Goal: Task Accomplishment & Management: Manage account settings

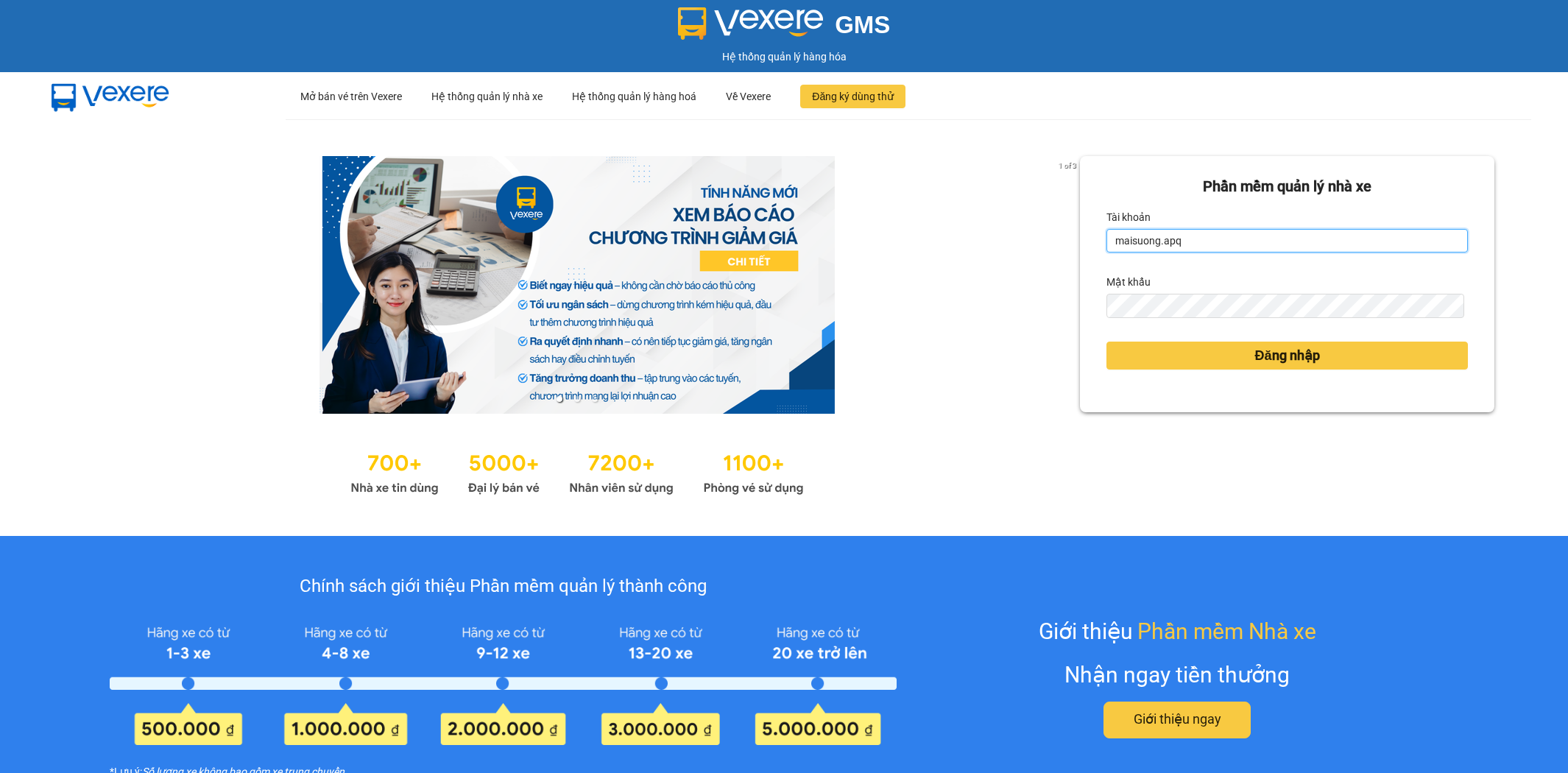
click at [1196, 237] on input "maisuong.apq" at bounding box center [1287, 240] width 362 height 23
type input "ngotrinh.apq"
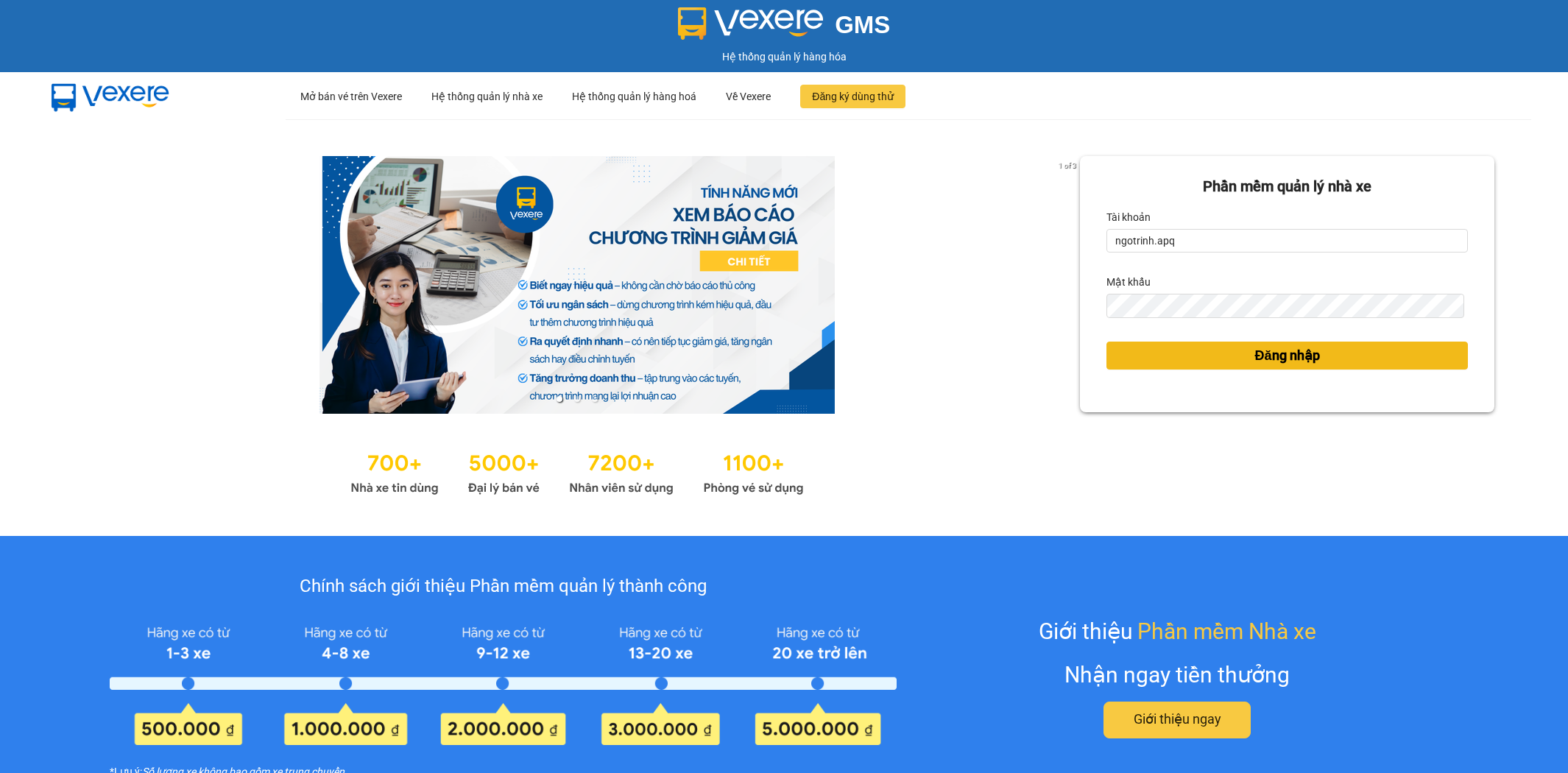
click at [1213, 357] on button "Đăng nhập" at bounding box center [1287, 355] width 362 height 28
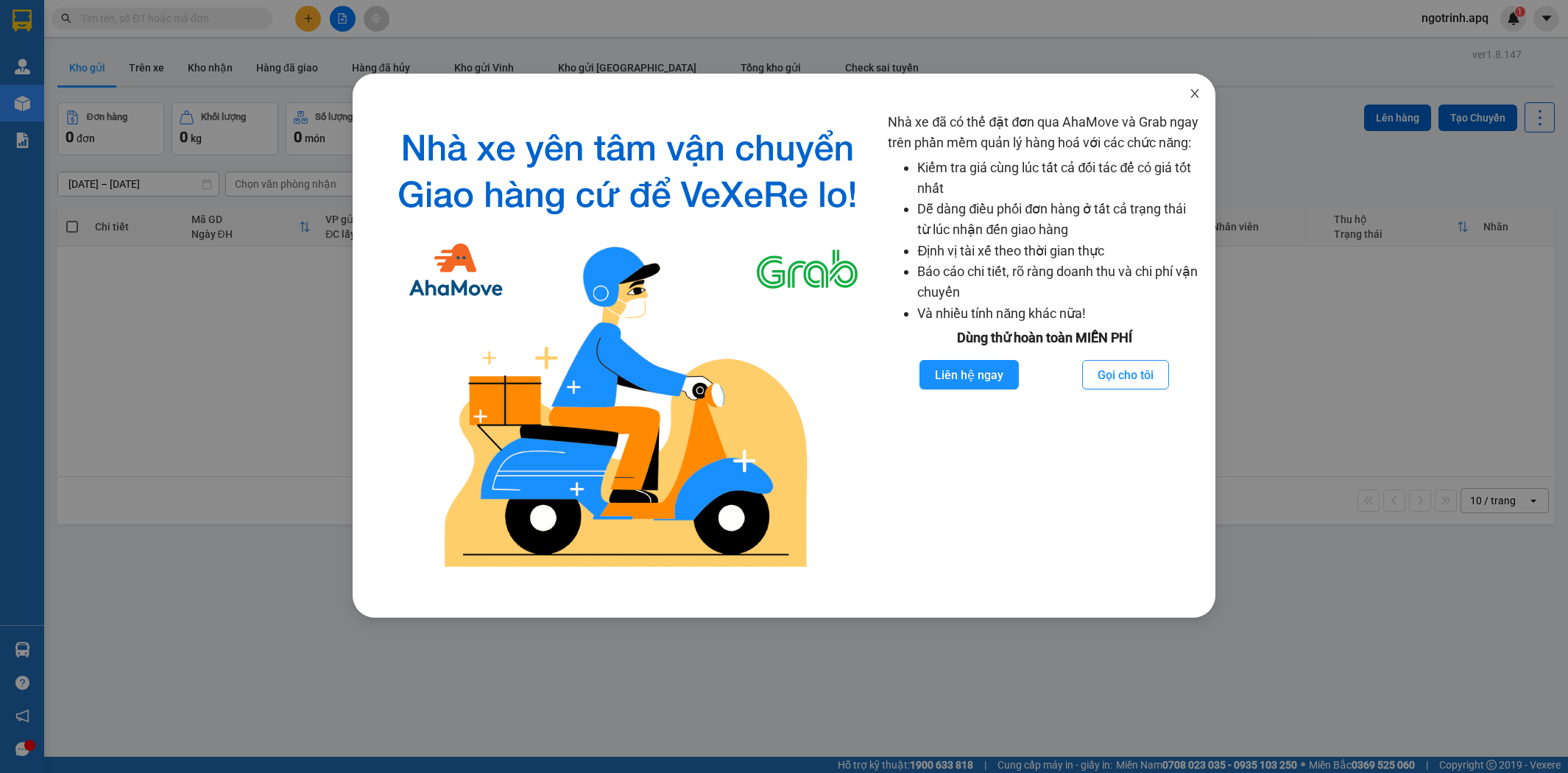
click at [1193, 90] on icon "close" at bounding box center [1195, 93] width 12 height 12
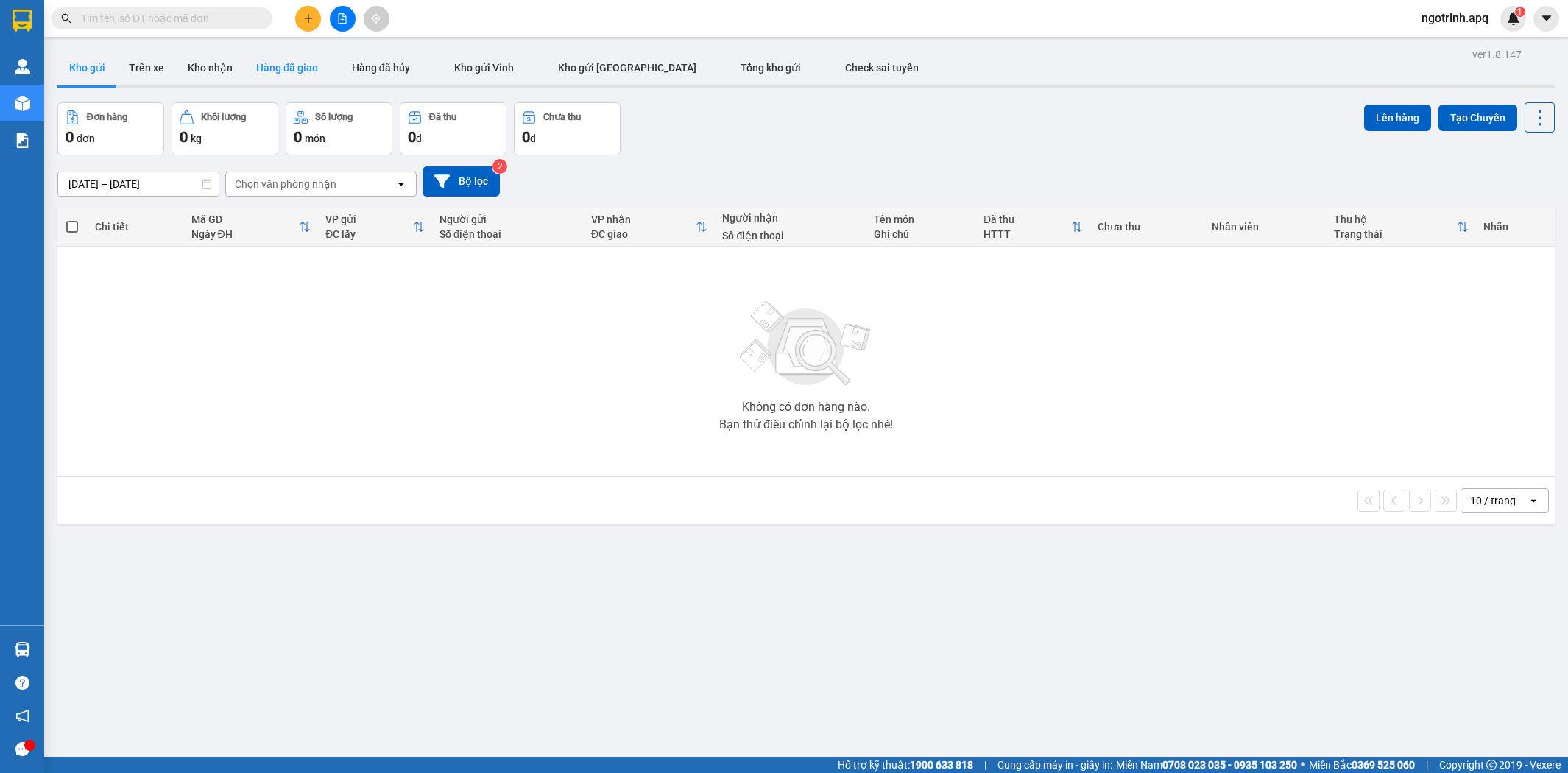
click at [266, 61] on button "Hàng đã giao" at bounding box center [287, 68] width 85 height 35
